Goal: Transaction & Acquisition: Purchase product/service

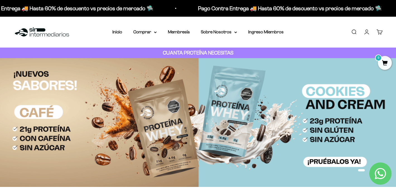
click at [149, 28] on div "Menú [GEOGRAPHIC_DATA] Inicio Comprar Proteínas Ver Todos Whey Iso Vegan Pancak…" at bounding box center [198, 32] width 396 height 31
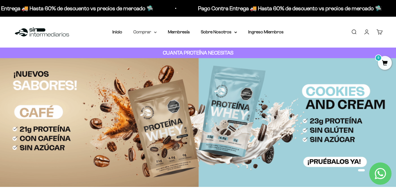
click at [147, 32] on summary "Comprar" at bounding box center [144, 31] width 23 height 7
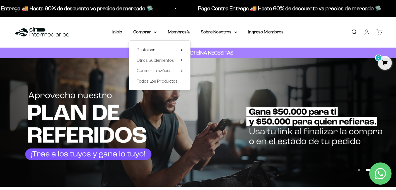
click at [151, 51] on span "Proteínas" at bounding box center [146, 49] width 19 height 5
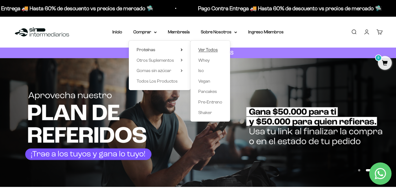
click at [206, 52] on span "Ver Todos" at bounding box center [208, 49] width 20 height 5
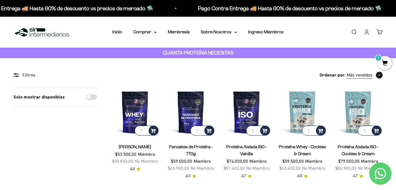
click at [360, 76] on span "Más vendidos" at bounding box center [360, 75] width 26 height 7
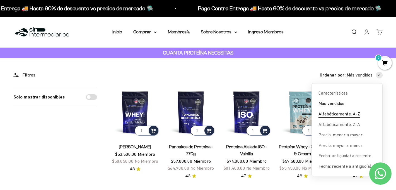
click at [328, 114] on span "Alfabéticamente, A-Z" at bounding box center [339, 114] width 42 height 7
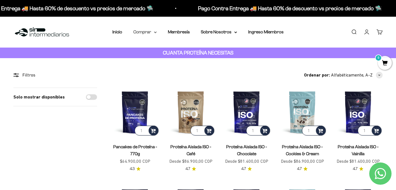
click at [151, 34] on summary "Comprar" at bounding box center [144, 31] width 23 height 7
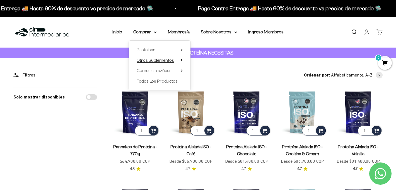
click at [152, 62] on span "Otros Suplementos" at bounding box center [155, 60] width 37 height 5
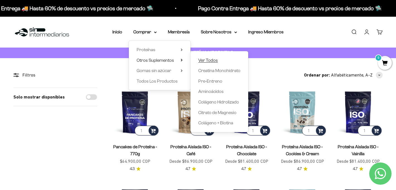
click at [208, 61] on span "Ver Todos" at bounding box center [208, 60] width 20 height 5
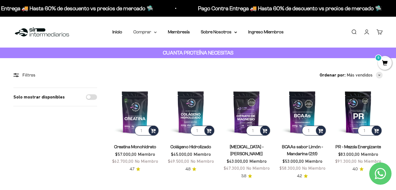
click at [141, 33] on summary "Comprar" at bounding box center [144, 31] width 23 height 7
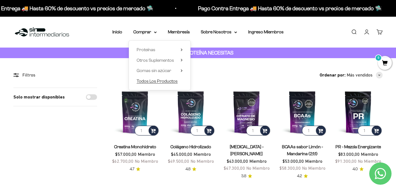
click at [148, 79] on span "Todos Los Productos" at bounding box center [157, 81] width 41 height 5
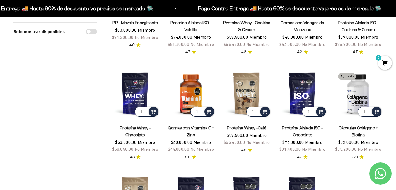
scroll to position [364, 0]
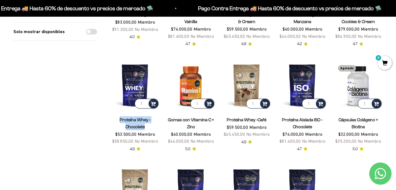
drag, startPoint x: 119, startPoint y: 103, endPoint x: 147, endPoint y: 112, distance: 29.7
click at [147, 117] on span "Proteína Whey - Chocolate" at bounding box center [134, 124] width 49 height 14
copy link "Proteína Whey - Chocolate"
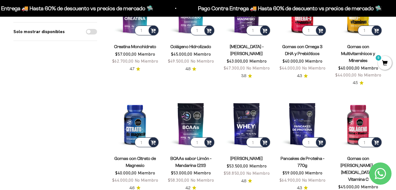
scroll to position [0, 0]
